Goal: Task Accomplishment & Management: Use online tool/utility

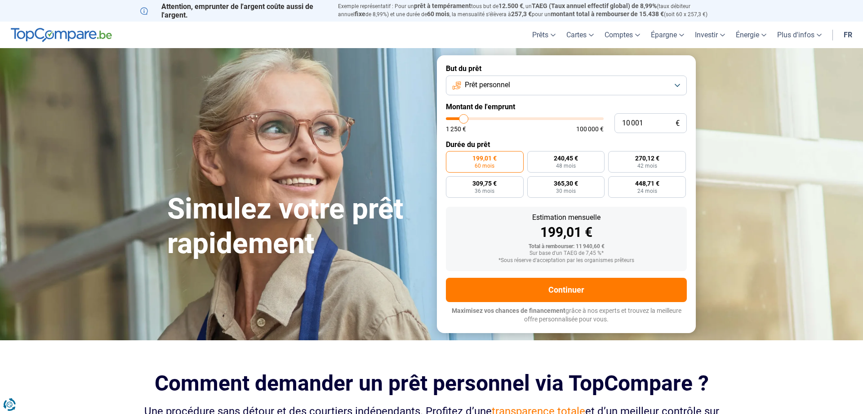
click at [678, 87] on button "Prêt personnel" at bounding box center [566, 85] width 241 height 20
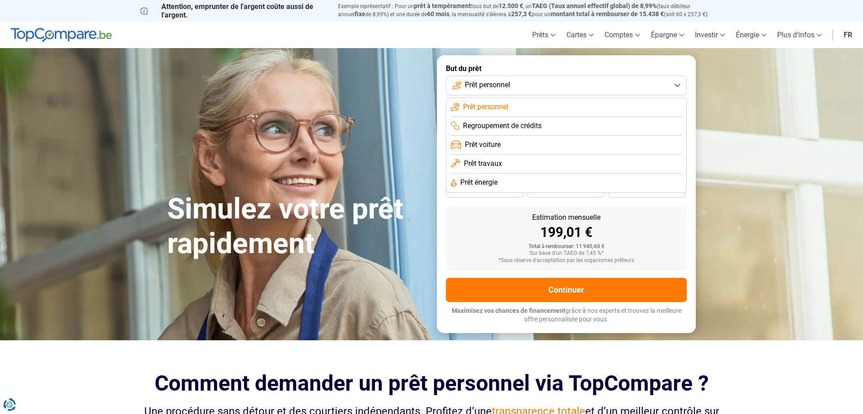
click at [491, 164] on span "Prêt travaux" at bounding box center [483, 164] width 38 height 10
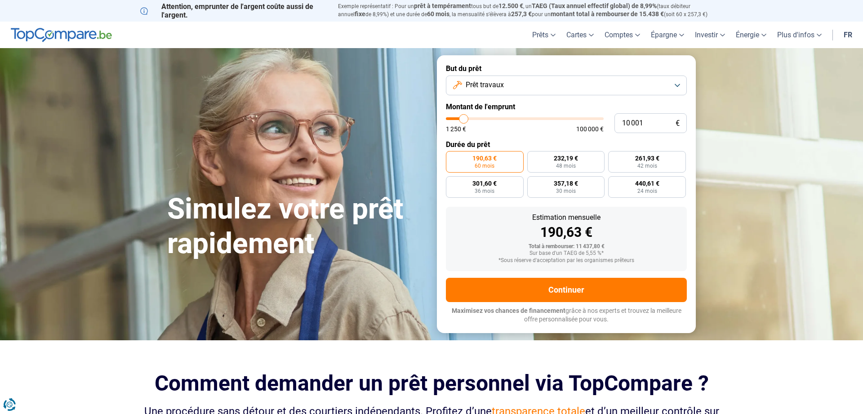
type input "8 750"
type input "8750"
type input "9 500"
type input "9500"
type input "11 500"
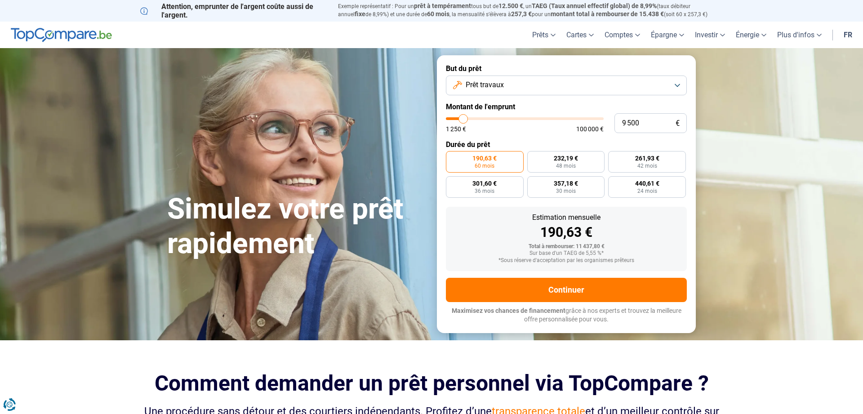
type input "11500"
type input "17 750"
type input "17750"
type input "23 250"
type input "23250"
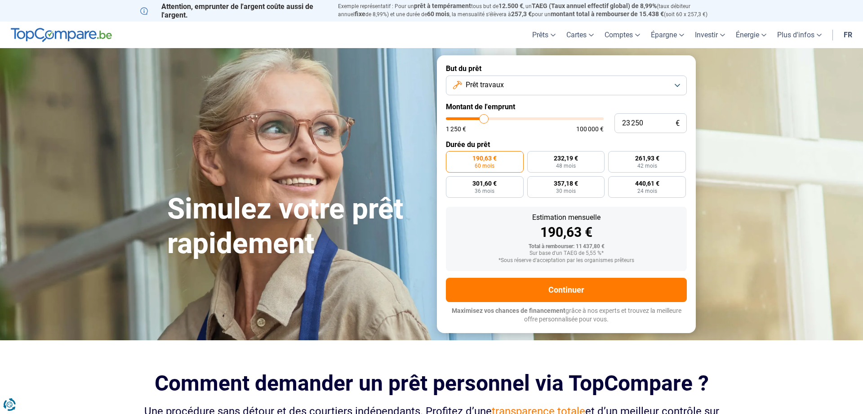
type input "25 250"
type input "25250"
type input "32 000"
type input "32000"
type input "35 750"
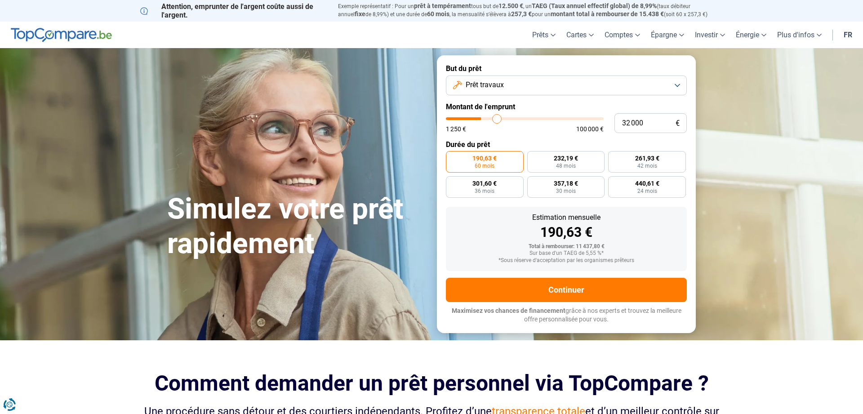
type input "35750"
type input "37 000"
type input "37000"
type input "38 000"
type input "38000"
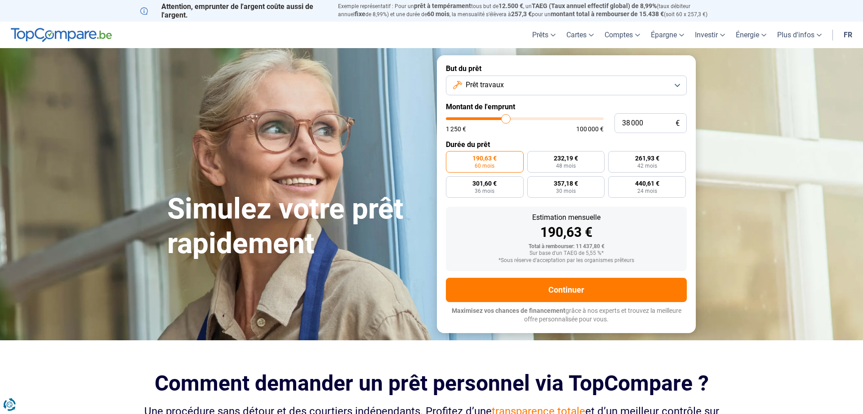
type input "37 500"
type input "37500"
type input "36 750"
type input "36750"
type input "35 000"
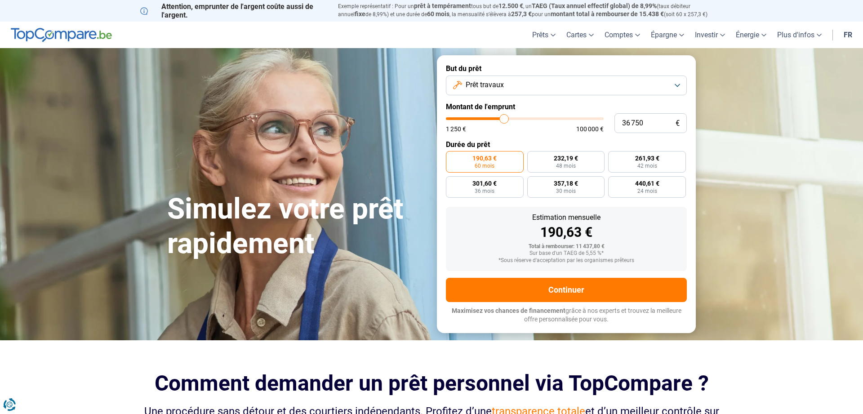
type input "35000"
type input "33 750"
type input "33750"
type input "32 750"
type input "32750"
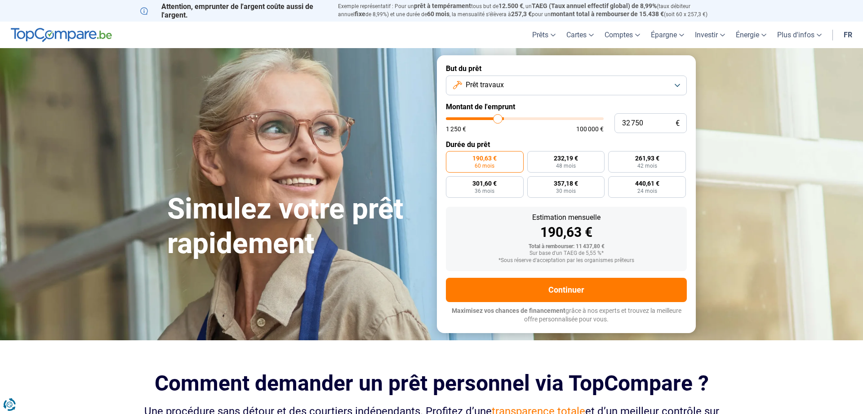
type input "32 250"
type input "32250"
type input "32 000"
type input "32000"
type input "29 250"
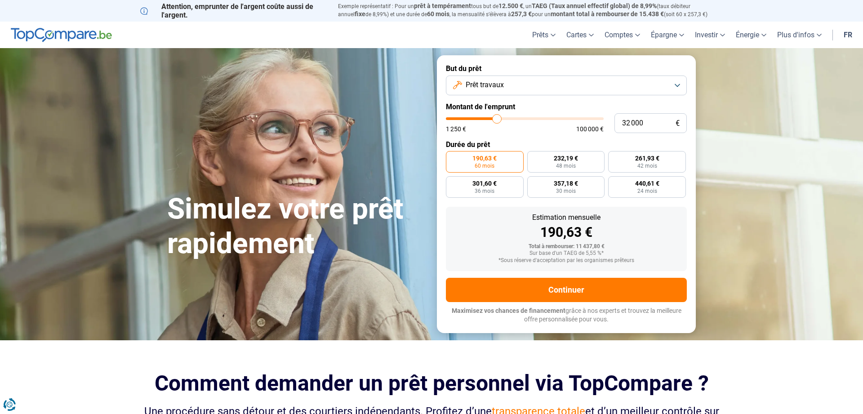
type input "29250"
type input "27 750"
type input "27750"
type input "27 000"
type input "27000"
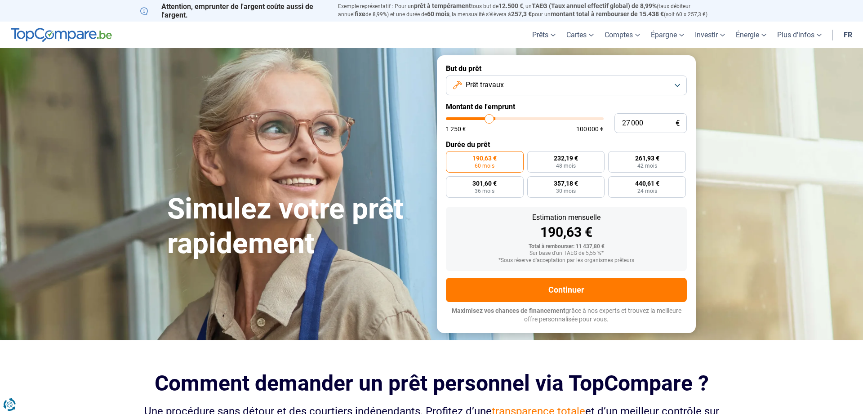
type input "26 250"
type input "26250"
type input "26 000"
type input "26000"
type input "26 750"
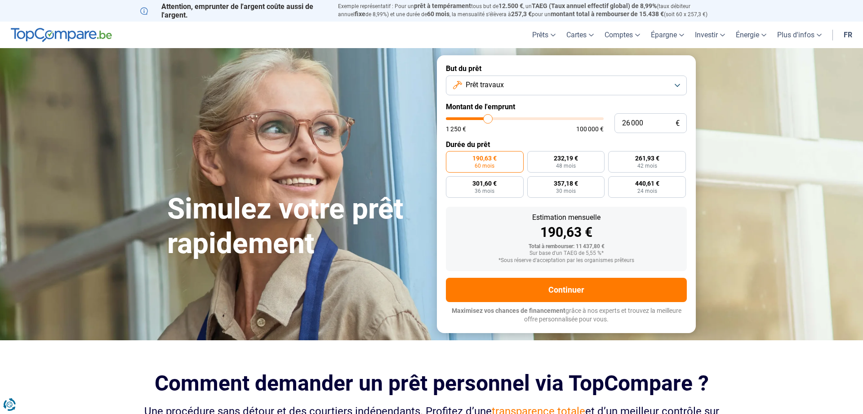
type input "26750"
type input "28 500"
type input "28500"
type input "31 250"
type input "31250"
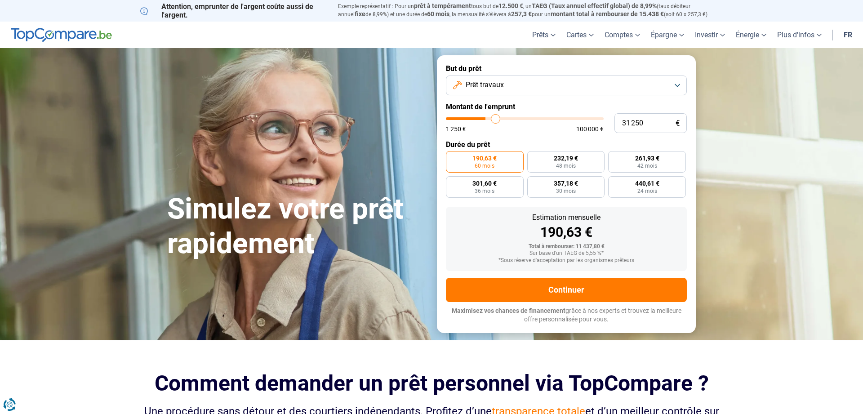
type input "32 250"
type input "32250"
type input "33 750"
type input "33750"
type input "34 500"
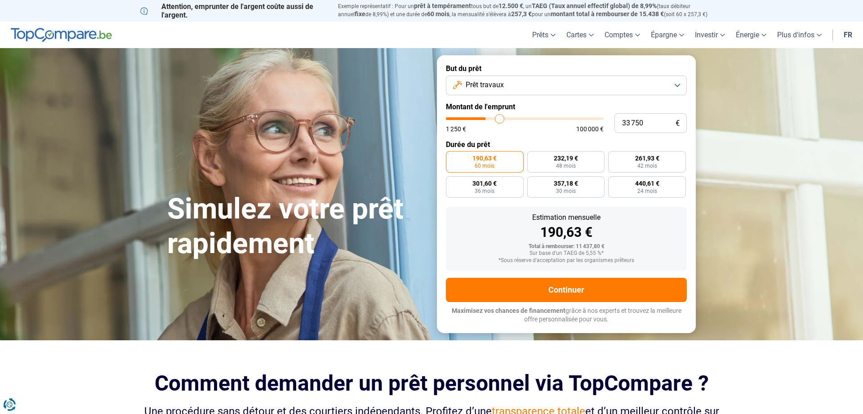
type input "34500"
type input "35 000"
type input "35000"
type input "35 250"
type input "35250"
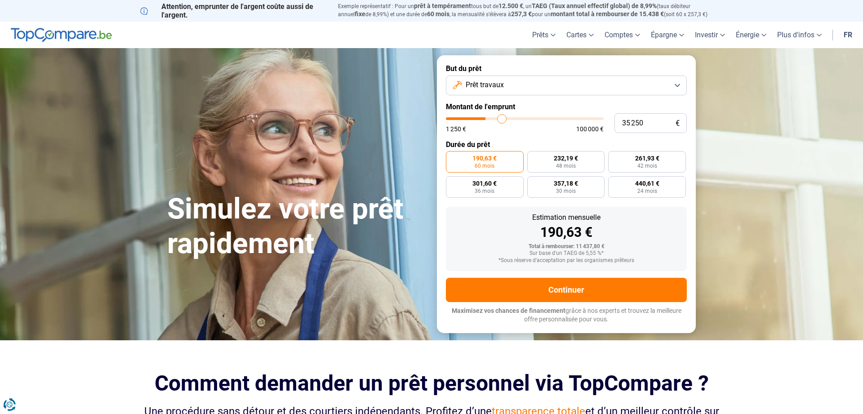
type input "36 000"
type input "36000"
type input "39 750"
type input "39750"
type input "44 500"
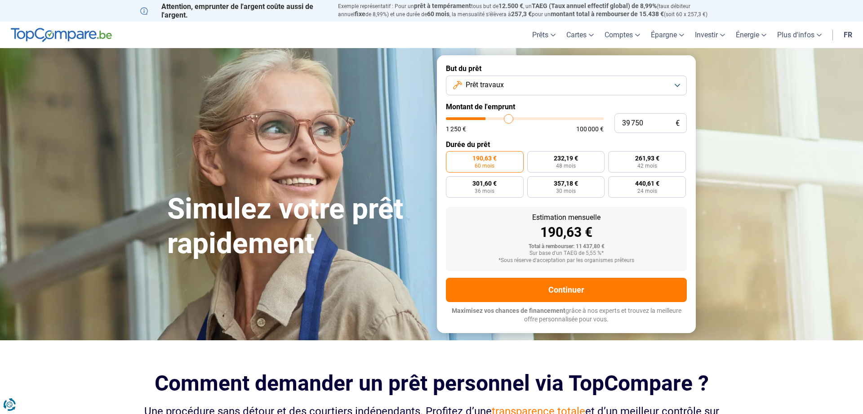
type input "44500"
type input "46 250"
type input "46250"
type input "48 750"
type input "48750"
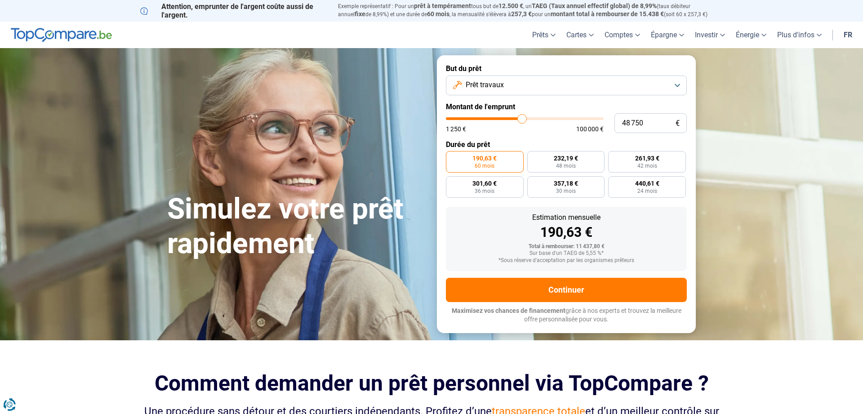
type input "49 500"
type input "49500"
type input "49 750"
type input "49750"
type input "50 250"
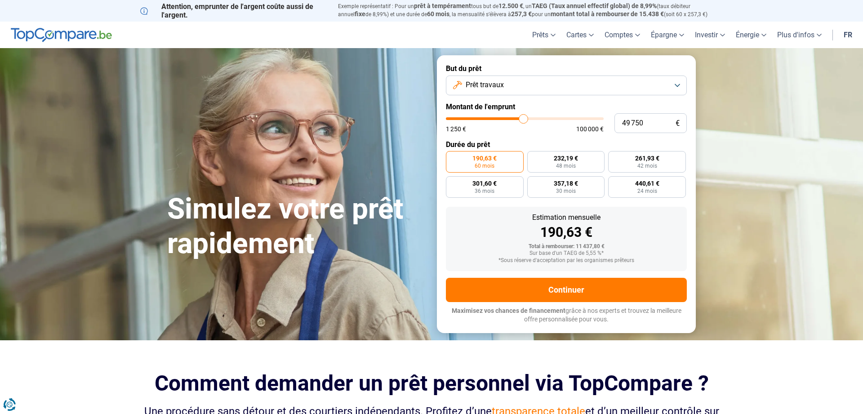
type input "50250"
type input "51 250"
type input "51250"
type input "52 500"
type input "52500"
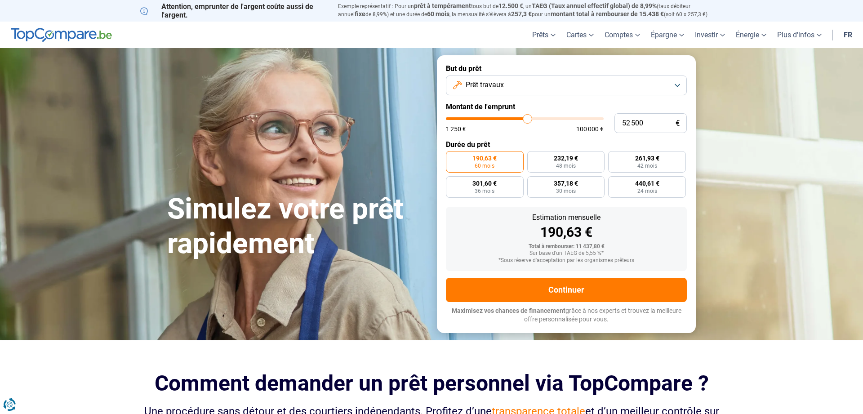
type input "54 250"
type input "54250"
type input "55 750"
type input "55750"
type input "56 500"
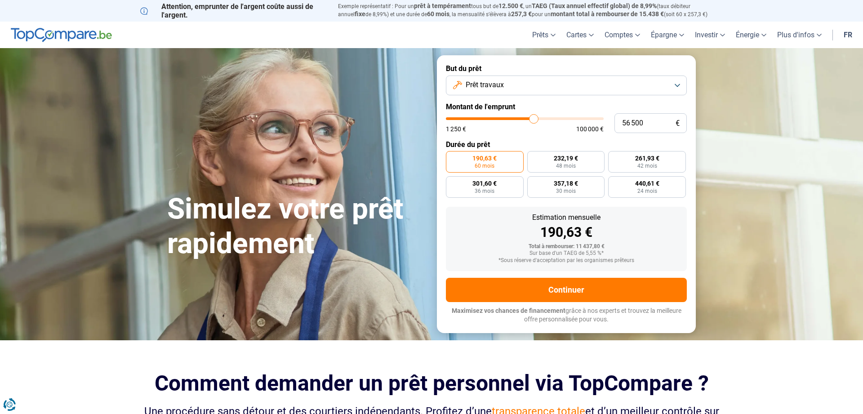
drag, startPoint x: 462, startPoint y: 120, endPoint x: 533, endPoint y: 123, distance: 71.5
type input "56500"
click at [533, 120] on input "range" at bounding box center [525, 118] width 158 height 3
radio input "false"
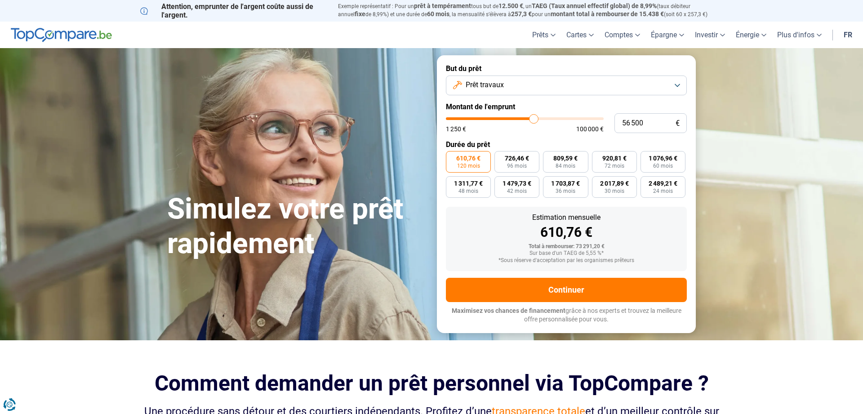
type input "57 000"
type input "57000"
type input "60 000"
type input "60000"
type input "61 250"
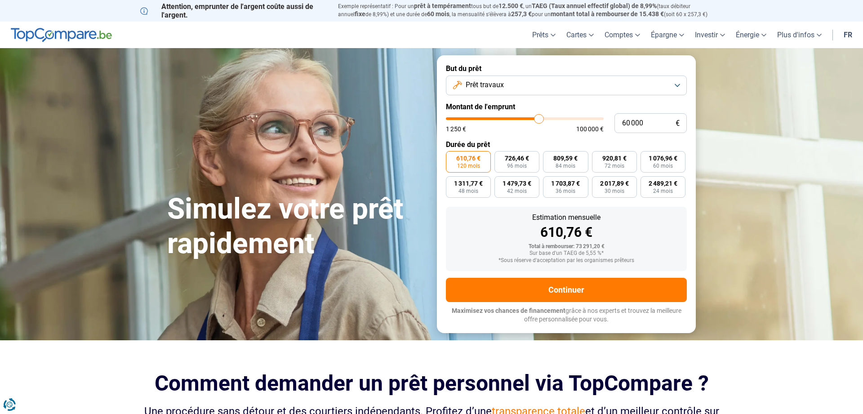
type input "61250"
type input "64 750"
type input "64750"
type input "69 250"
type input "69250"
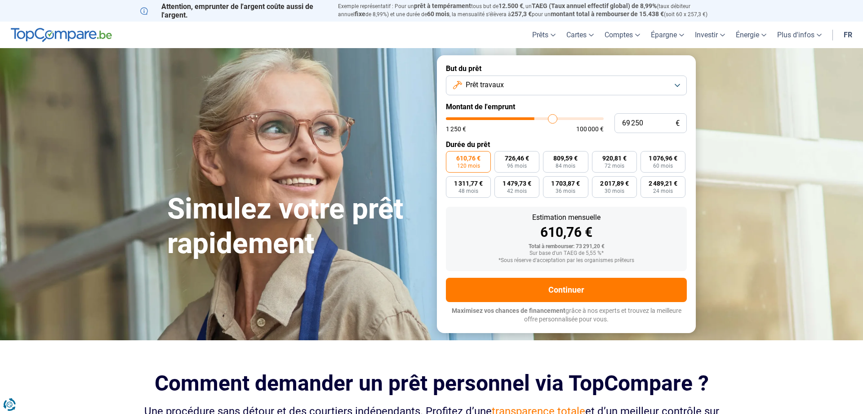
type input "69 500"
type input "69500"
type input "69 750"
type input "69750"
type input "69 000"
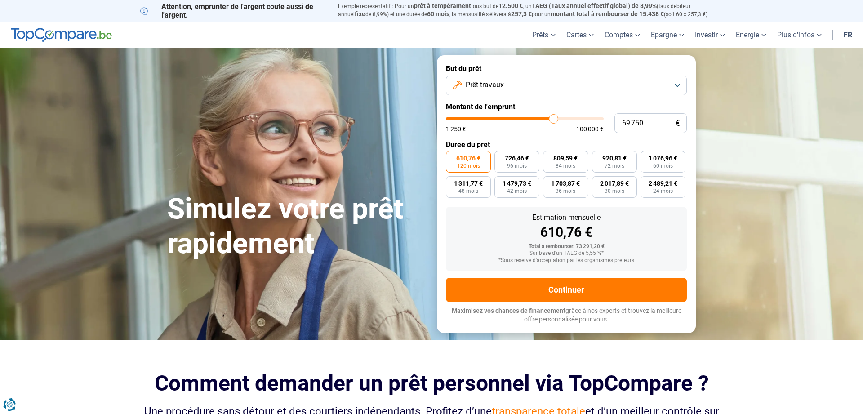
type input "69000"
type input "68 000"
type input "68000"
type input "67 250"
type input "67250"
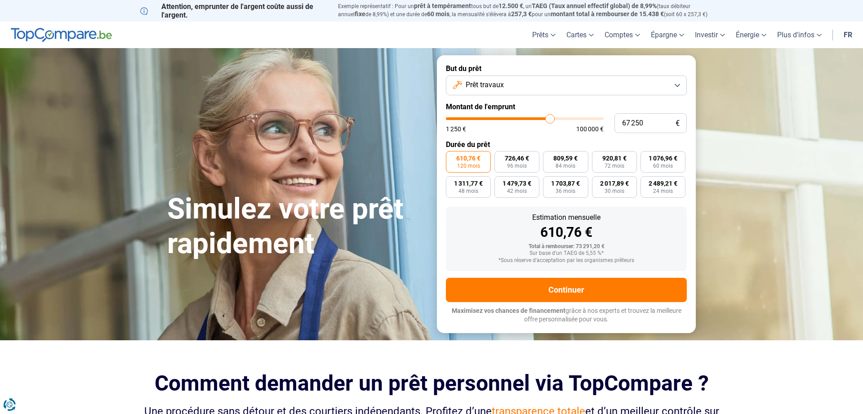
type input "66 500"
type input "66500"
type input "65 750"
type input "65750"
type input "65 250"
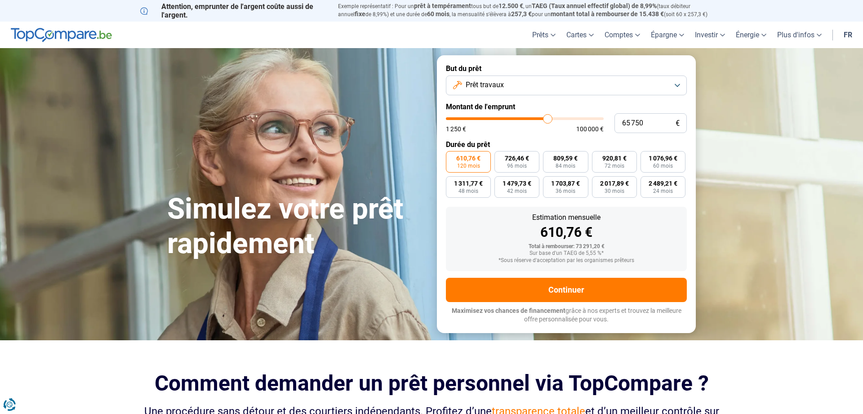
type input "65250"
type input "64 750"
drag, startPoint x: 533, startPoint y: 123, endPoint x: 546, endPoint y: 125, distance: 12.9
type input "64750"
click at [546, 120] on input "range" at bounding box center [525, 118] width 158 height 3
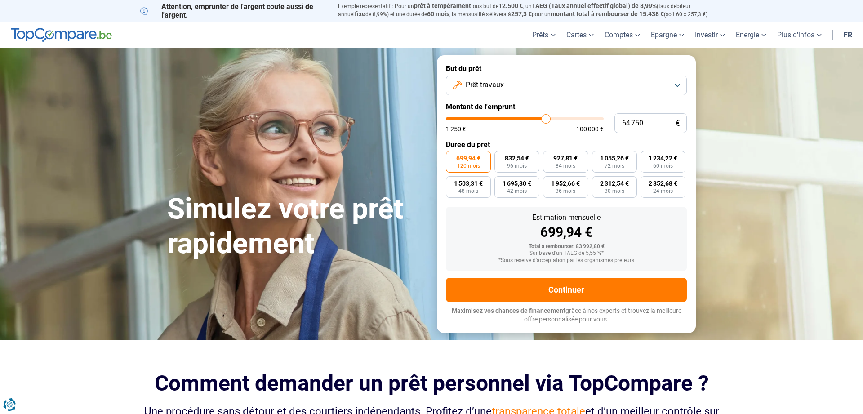
click at [483, 226] on div "699,94 €" at bounding box center [566, 232] width 226 height 13
click at [514, 165] on span "96 mois" at bounding box center [517, 165] width 20 height 5
click at [500, 157] on input "832,54 € 96 mois" at bounding box center [497, 154] width 6 height 6
radio input "true"
click at [678, 84] on button "Prêt travaux" at bounding box center [566, 85] width 241 height 20
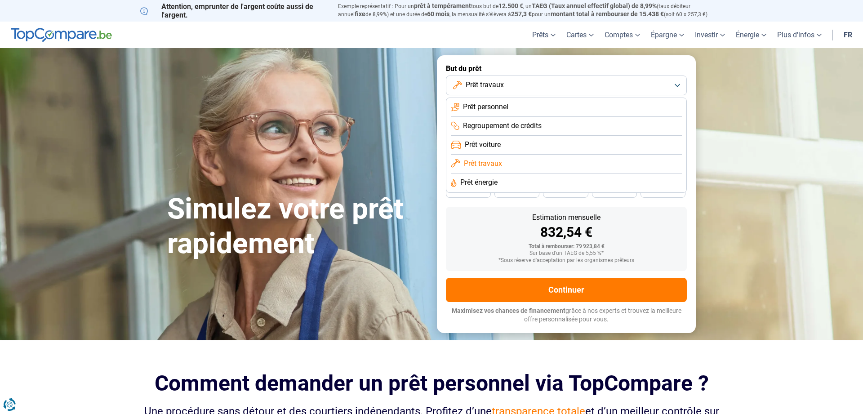
click at [678, 84] on button "Prêt travaux" at bounding box center [566, 85] width 241 height 20
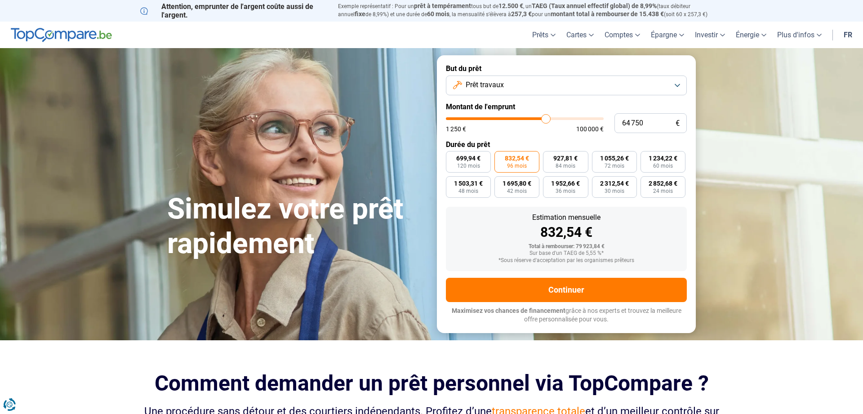
type input "62 750"
type input "62750"
type input "62 500"
type input "62500"
type input "61 750"
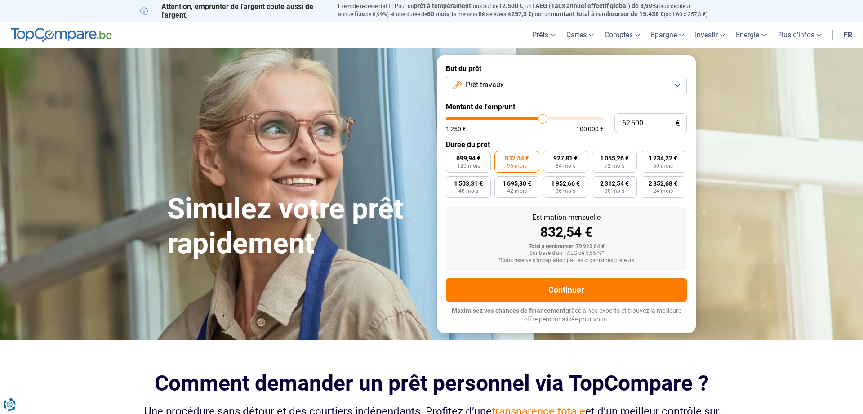
type input "61750"
type input "60 000"
type input "60000"
type input "59 500"
type input "59500"
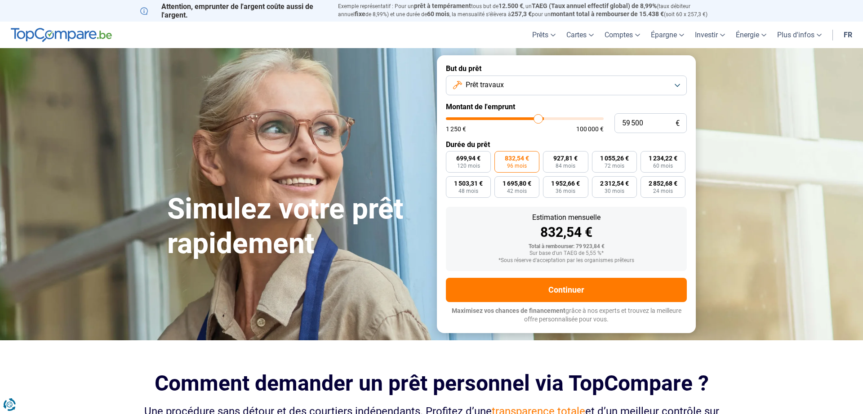
type input "57 750"
type input "57750"
type input "56 500"
type input "56500"
type input "56 250"
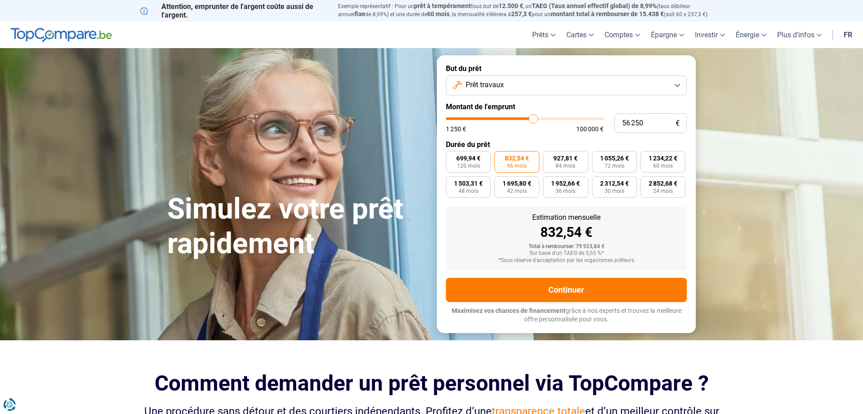
drag, startPoint x: 543, startPoint y: 120, endPoint x: 533, endPoint y: 120, distance: 9.9
type input "56250"
click at [533, 120] on input "range" at bounding box center [525, 118] width 158 height 3
radio input "true"
click at [515, 164] on span "96 mois" at bounding box center [517, 165] width 20 height 5
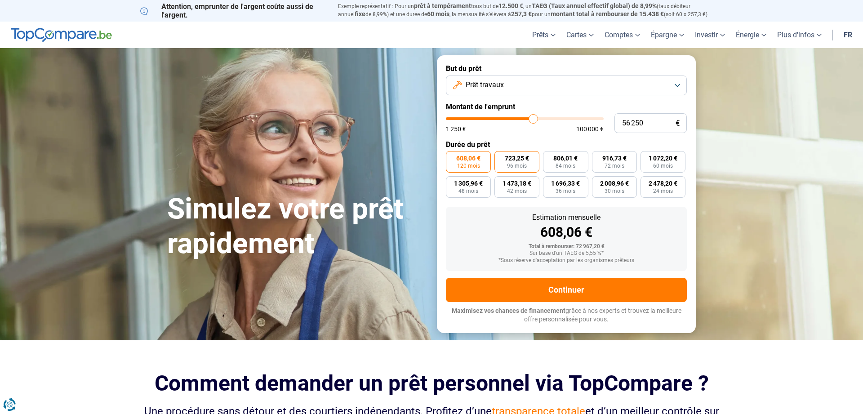
click at [500, 157] on input "723,25 € 96 mois" at bounding box center [497, 154] width 6 height 6
radio input "true"
